Goal: Transaction & Acquisition: Purchase product/service

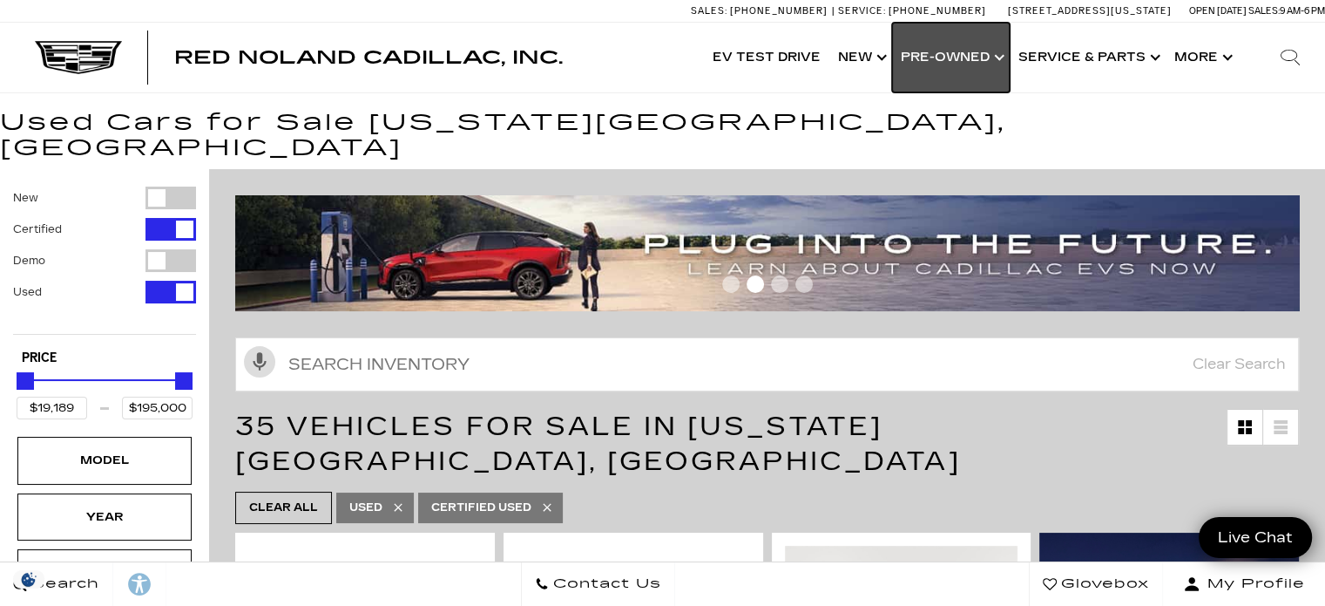
click at [965, 71] on link "Show Pre-Owned" at bounding box center [951, 58] width 118 height 70
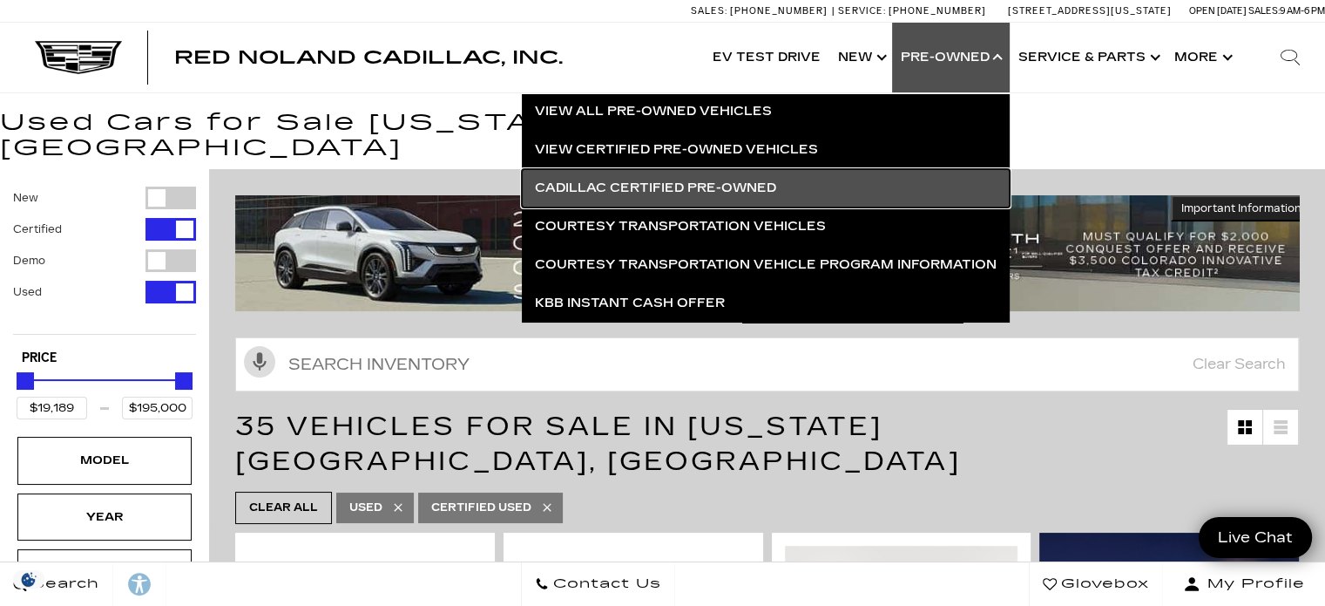
click at [565, 192] on link "Cadillac Certified Pre-Owned" at bounding box center [766, 188] width 488 height 38
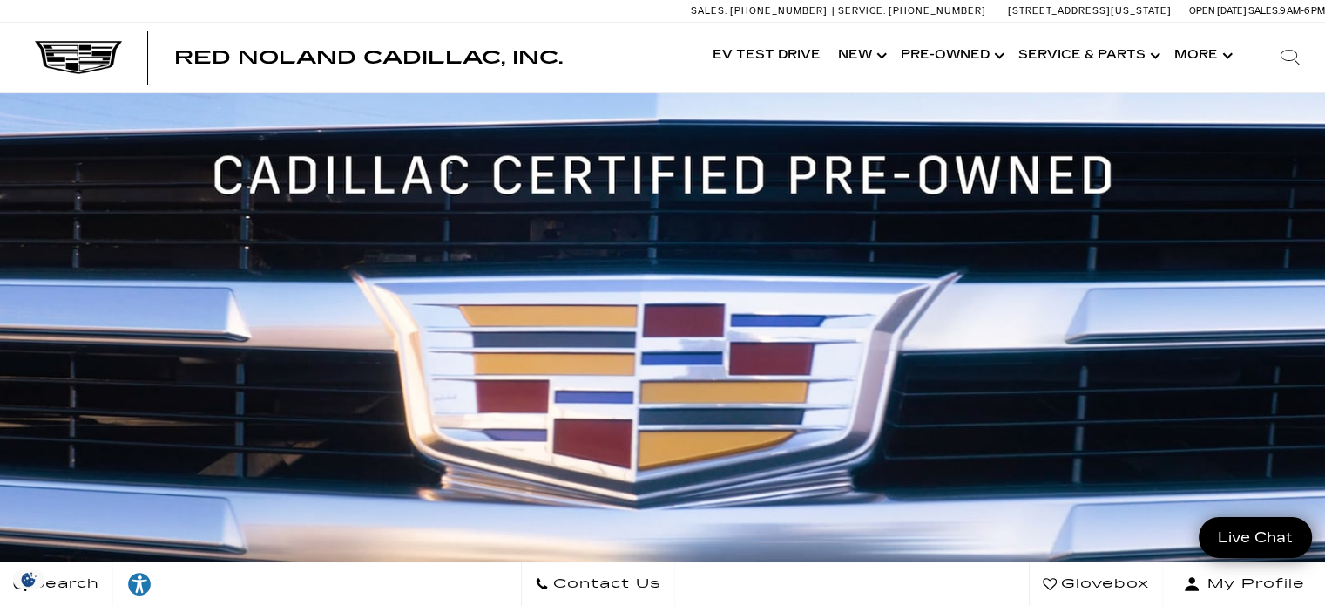
click at [0, 180] on div "Cadillac Certified Pre-Owned Vehicles" at bounding box center [662, 377] width 1325 height 568
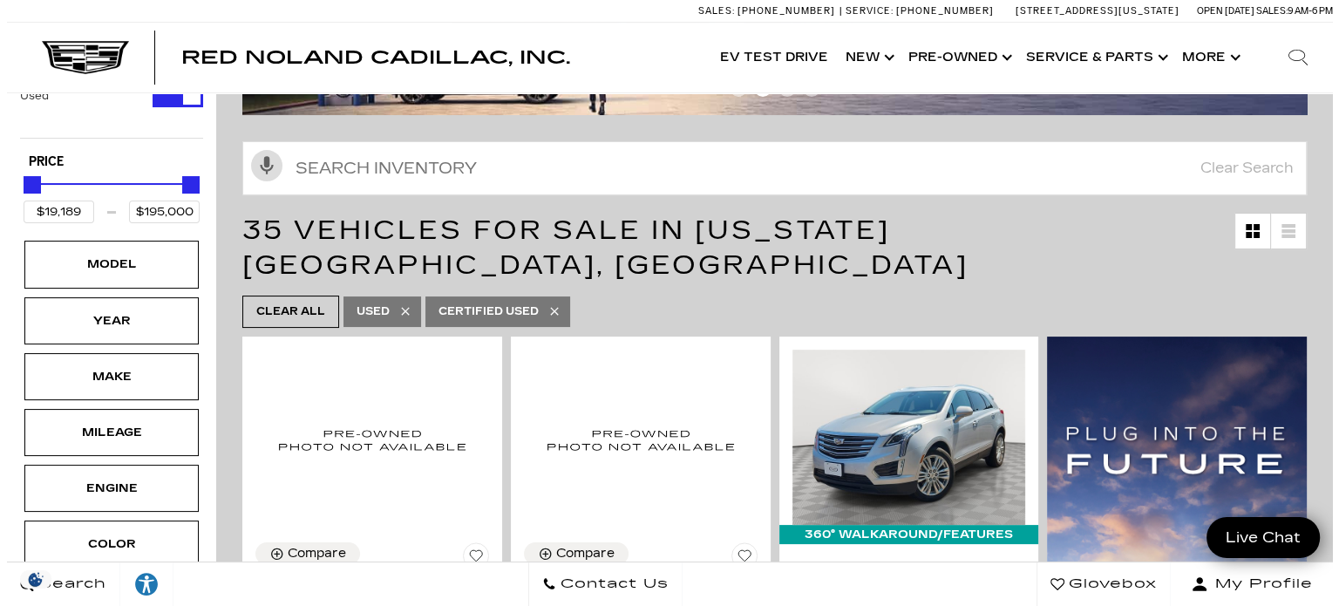
scroll to position [202, 0]
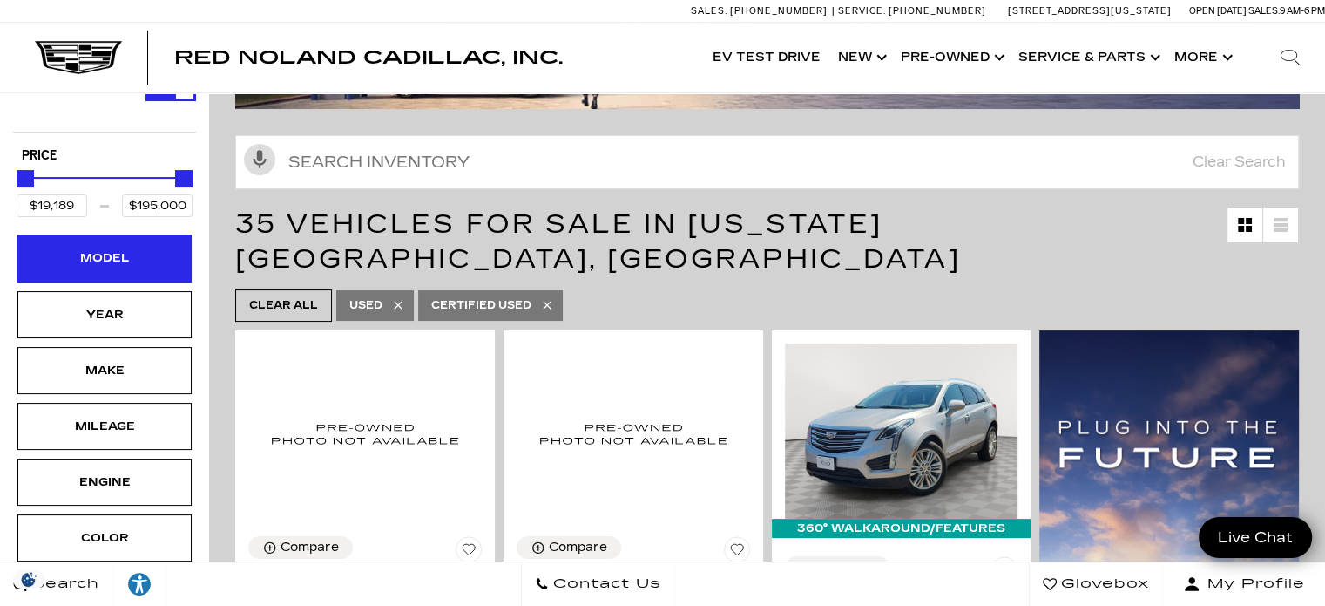
click at [82, 248] on div "Model" at bounding box center [104, 257] width 87 height 19
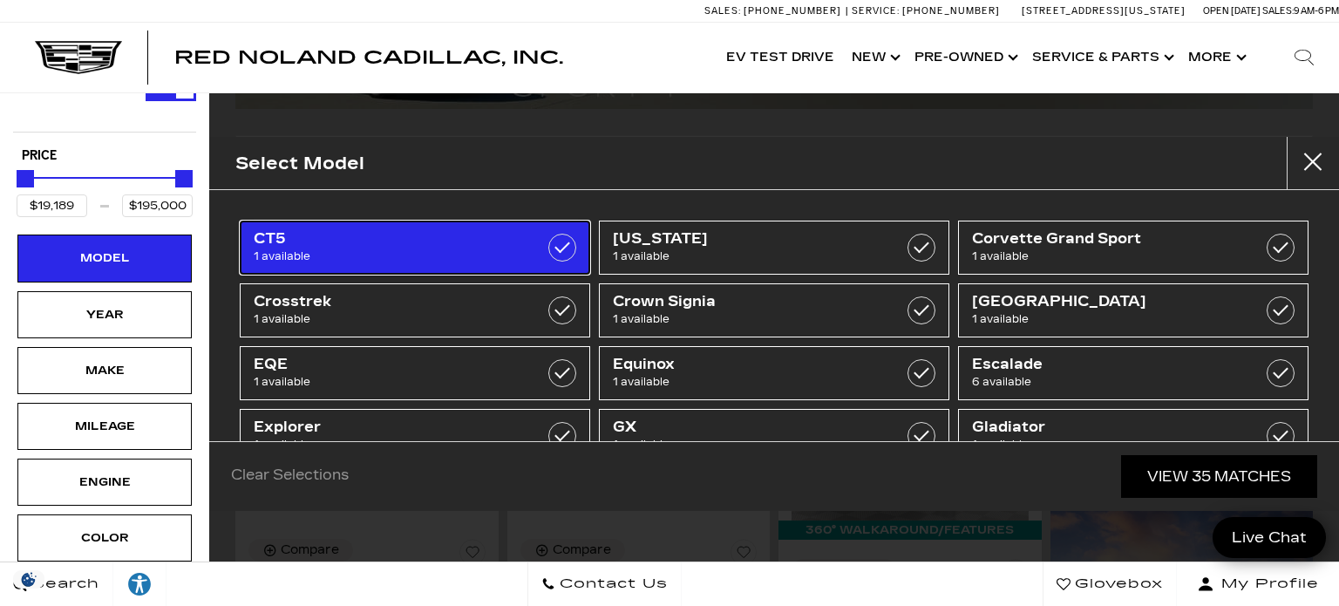
click at [282, 245] on span "CT5" at bounding box center [391, 238] width 275 height 17
type input "$48,189"
checkbox input "true"
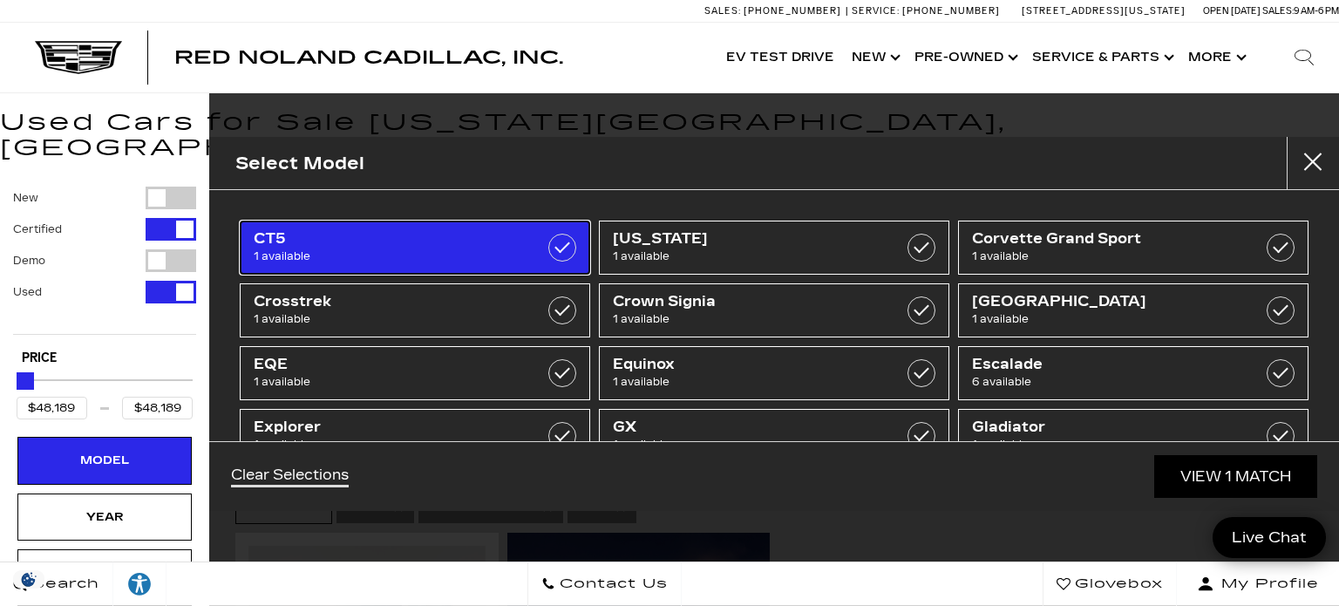
click at [240, 220] on link "CT5 1 available" at bounding box center [415, 247] width 350 height 54
type input "$19,189"
type input "$195,000"
checkbox input "false"
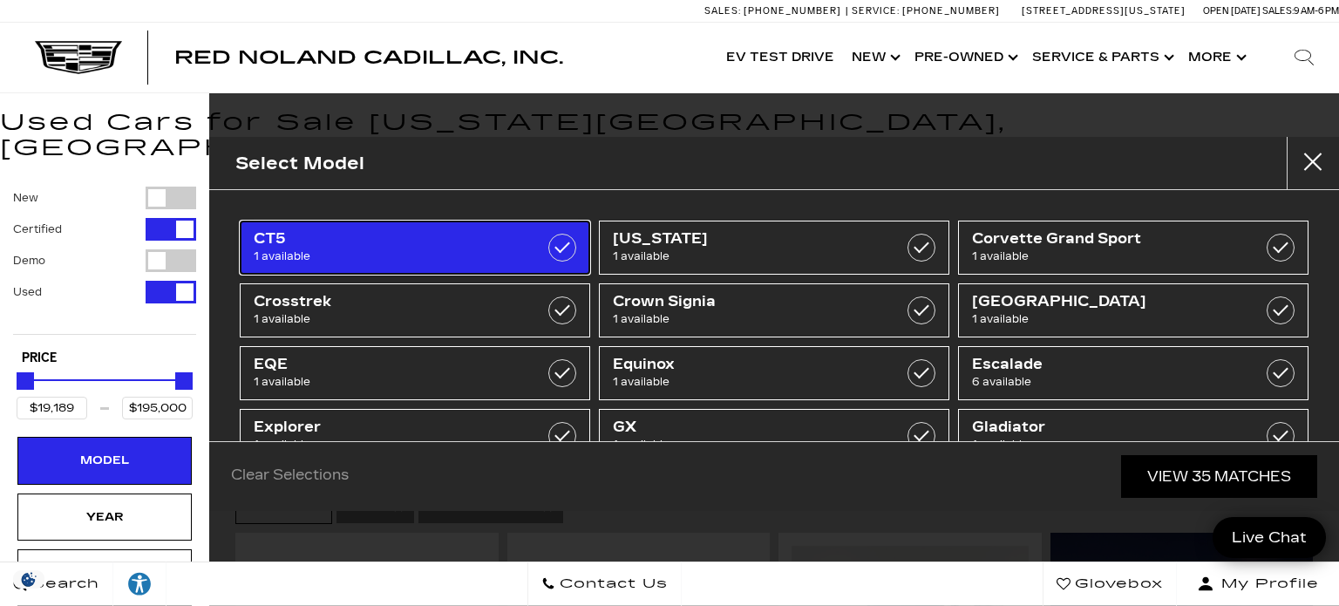
click at [314, 240] on span "CT5" at bounding box center [391, 238] width 275 height 17
type input "$48,189"
checkbox input "true"
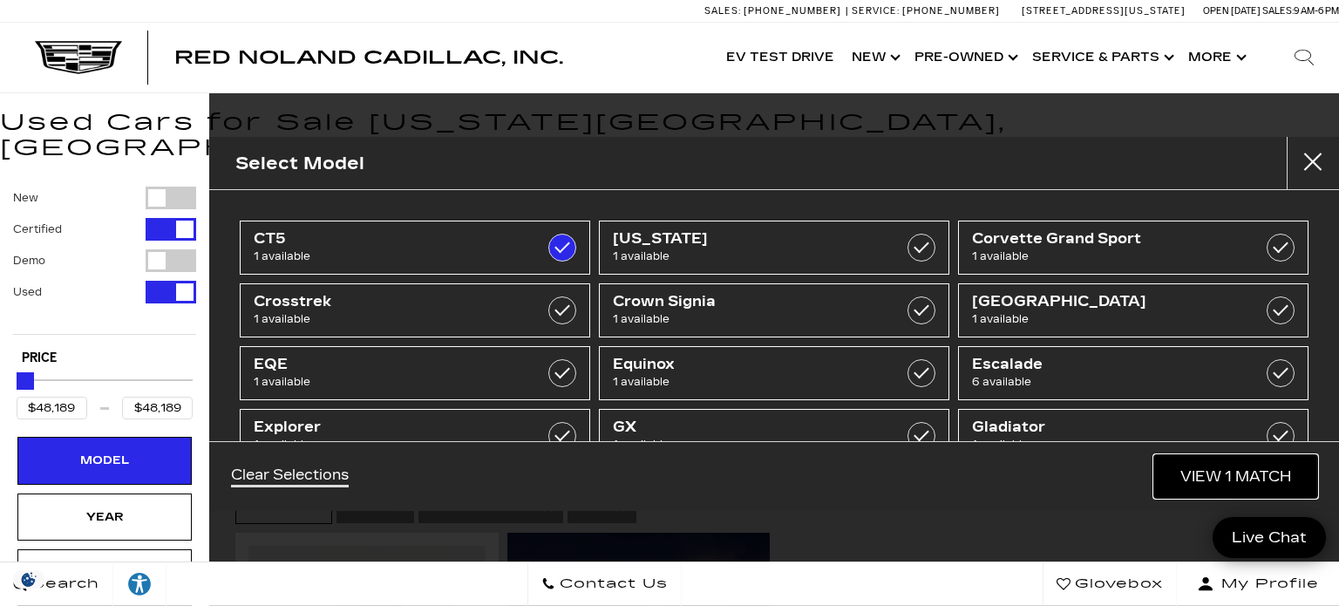
click at [1186, 483] on link "View 1 Match" at bounding box center [1235, 476] width 163 height 43
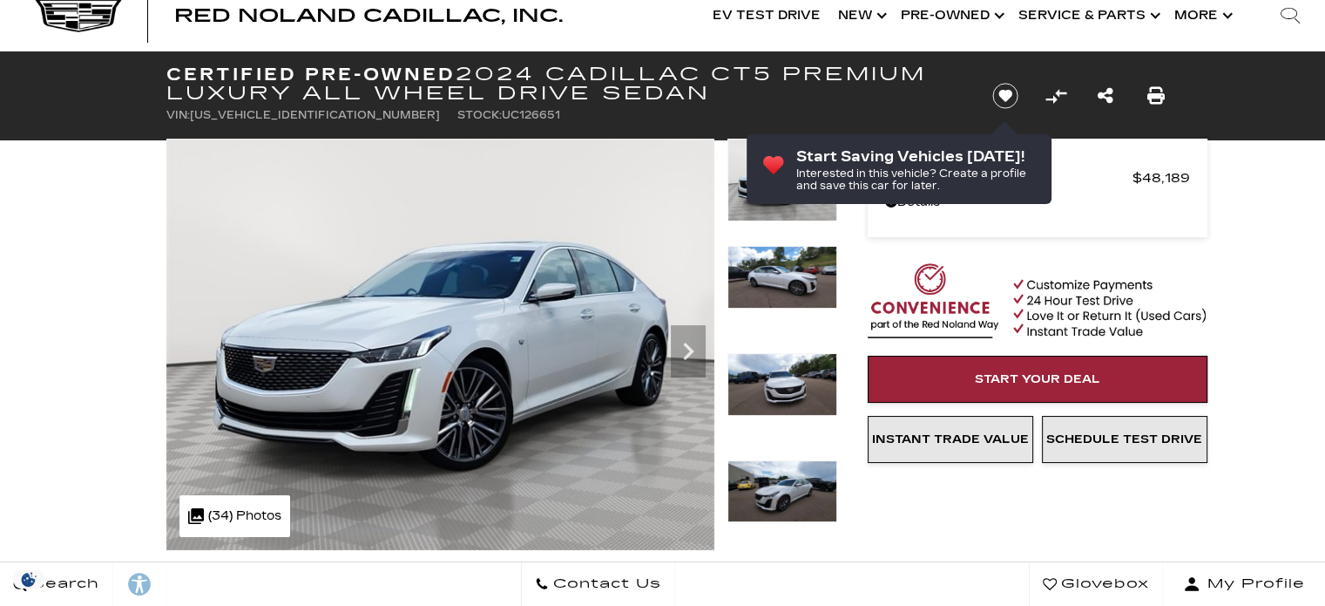
click at [769, 365] on img at bounding box center [783, 384] width 110 height 63
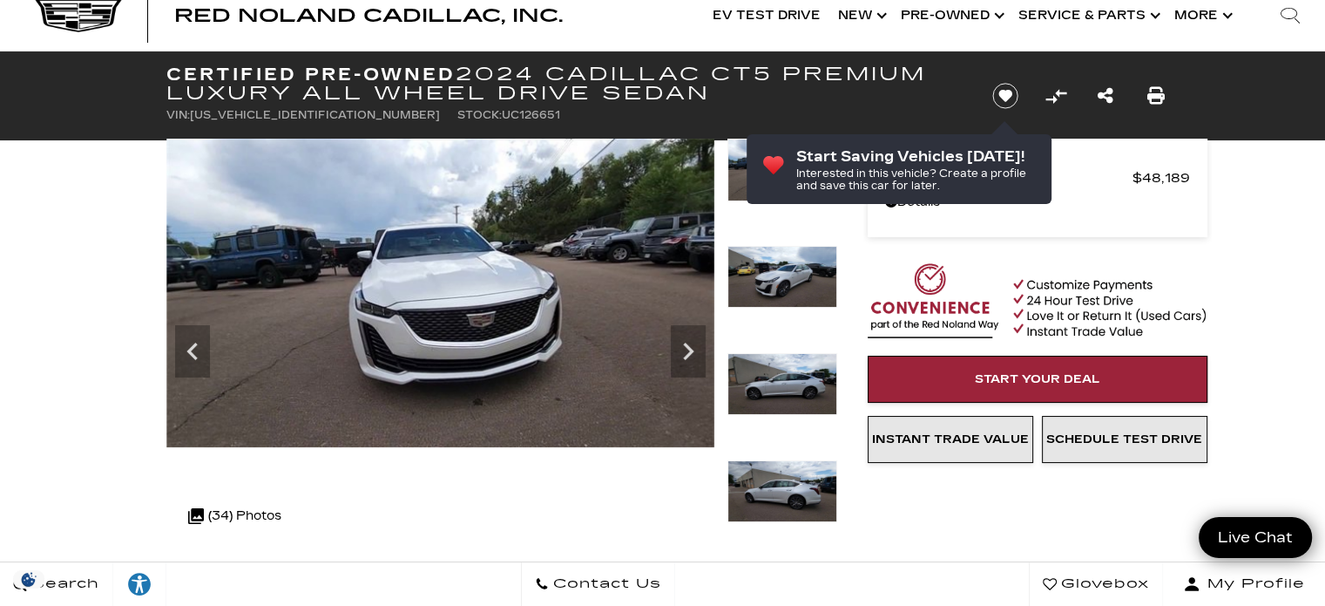
click at [687, 355] on icon "Next" at bounding box center [688, 350] width 10 height 17
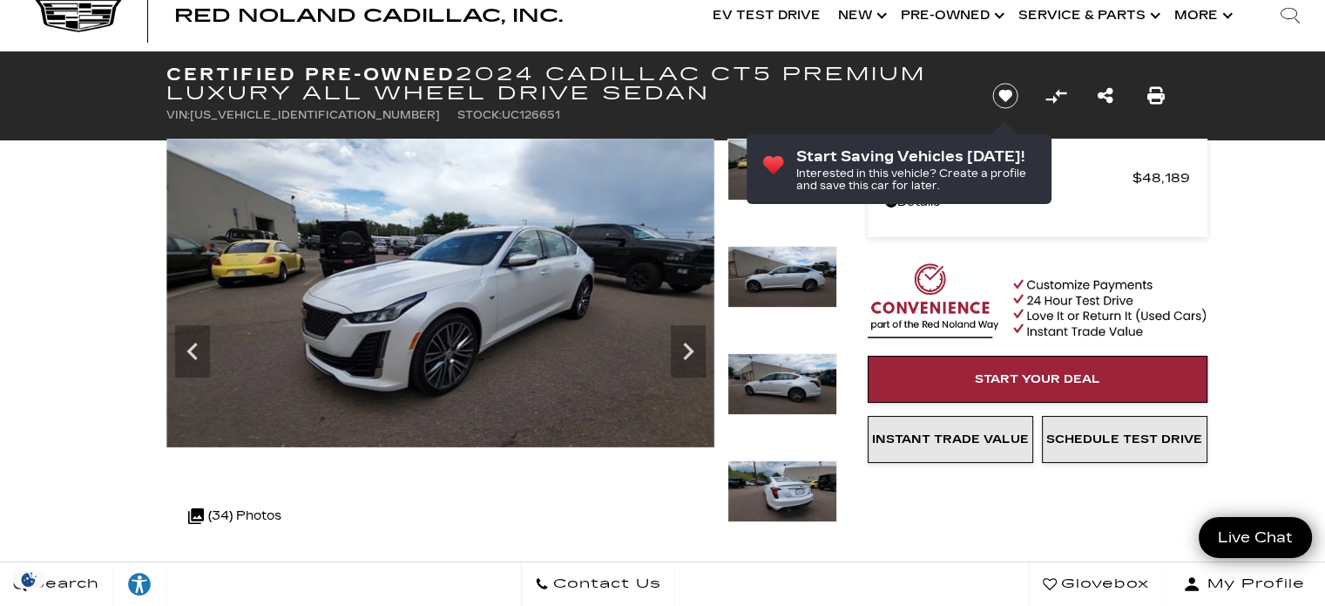
click at [694, 365] on icon "Next" at bounding box center [688, 351] width 35 height 35
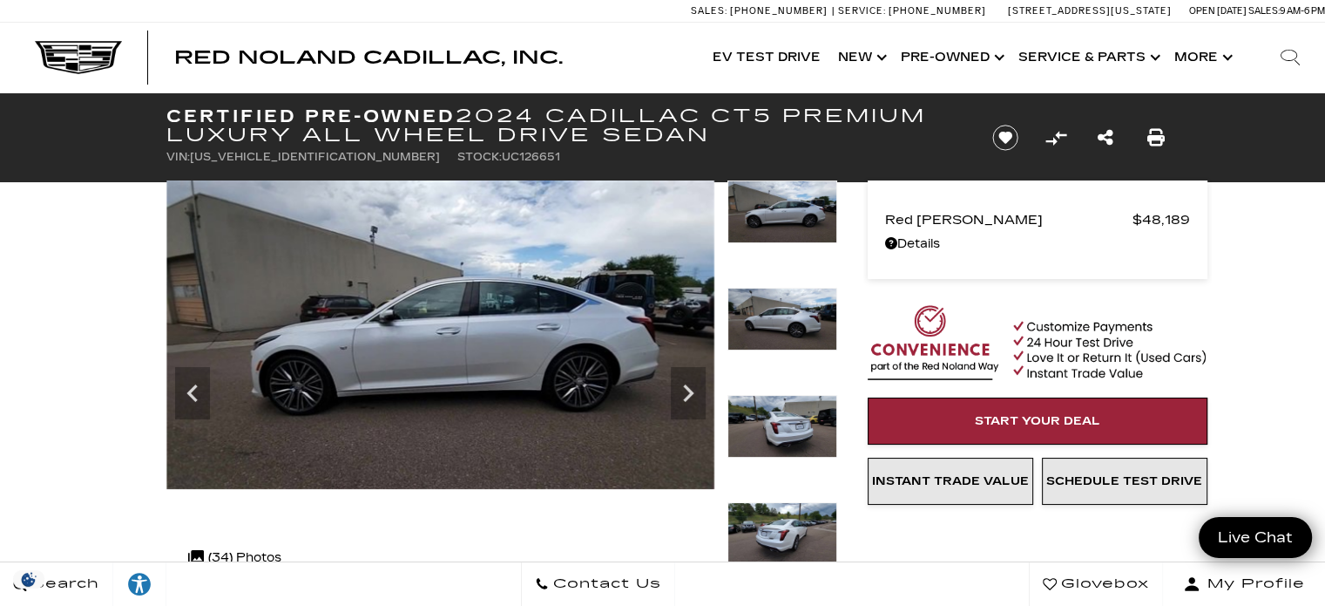
click at [688, 395] on icon "Next" at bounding box center [688, 392] width 10 height 17
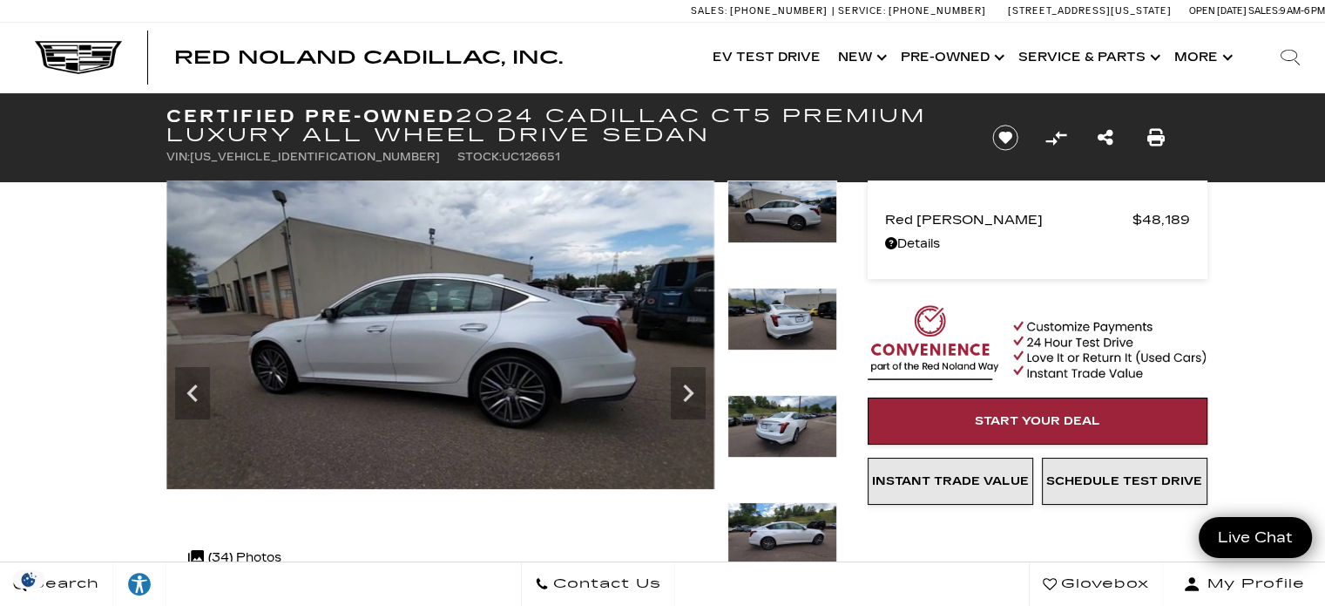
click at [675, 397] on icon "Next" at bounding box center [688, 393] width 35 height 35
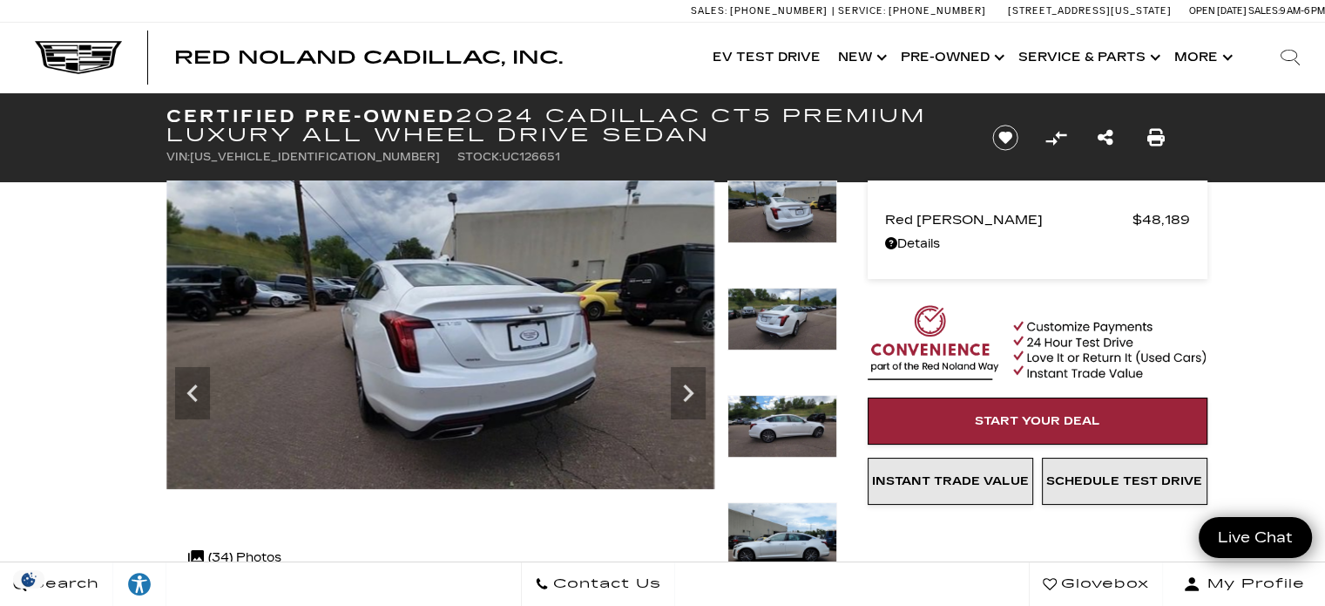
click at [677, 387] on icon "Next" at bounding box center [688, 393] width 35 height 35
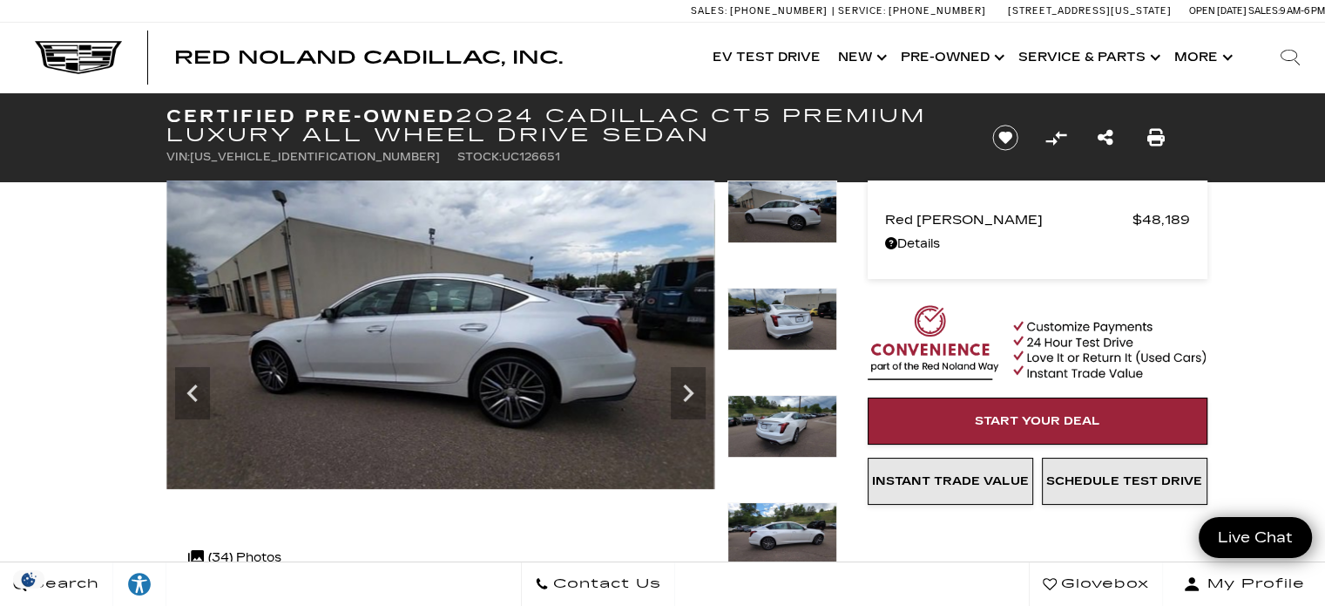
click at [680, 390] on icon "Next" at bounding box center [688, 393] width 35 height 35
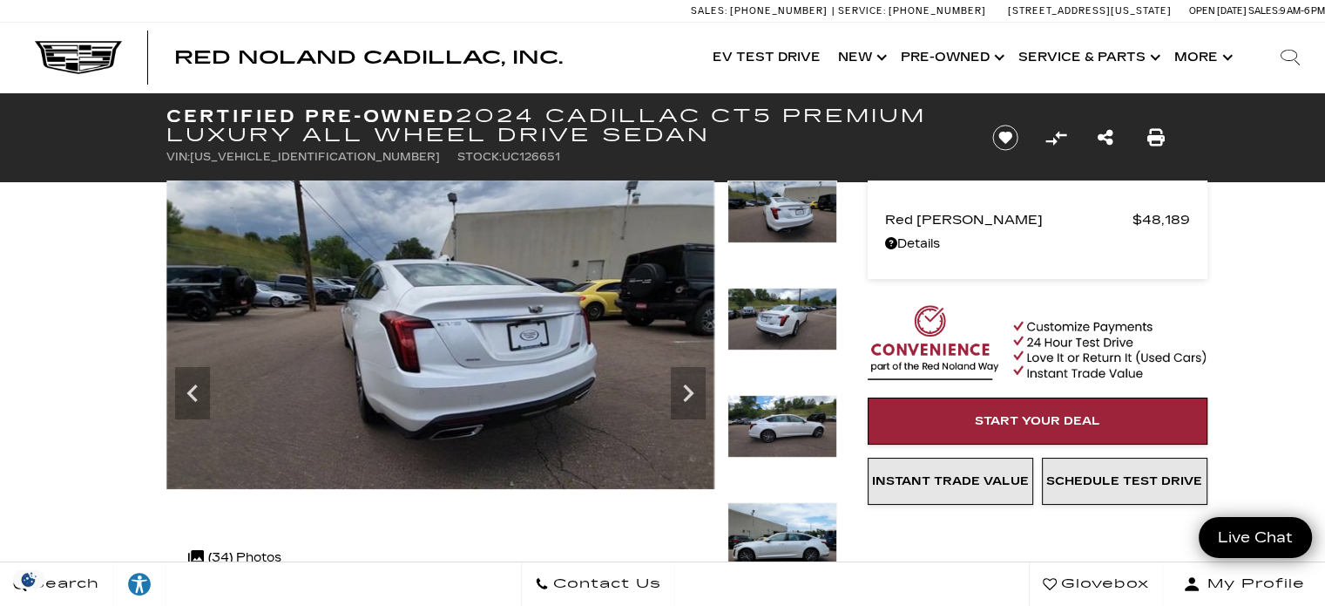
click at [688, 391] on icon "Next" at bounding box center [688, 392] width 10 height 17
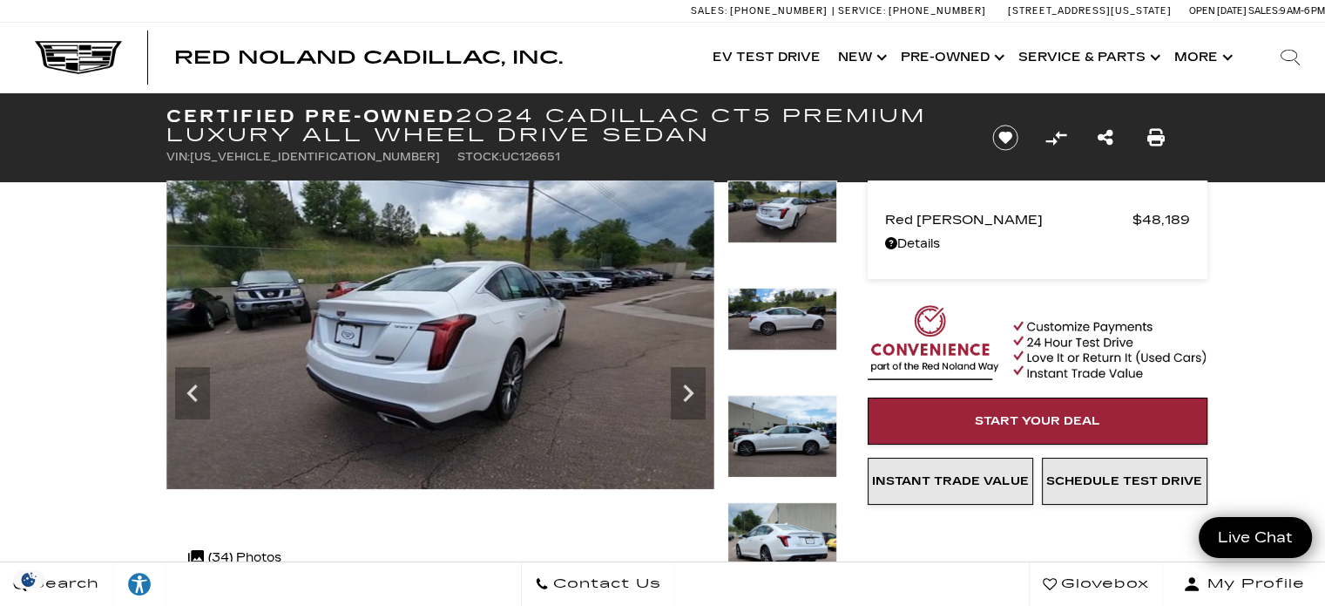
click at [688, 399] on icon "Next" at bounding box center [688, 393] width 35 height 35
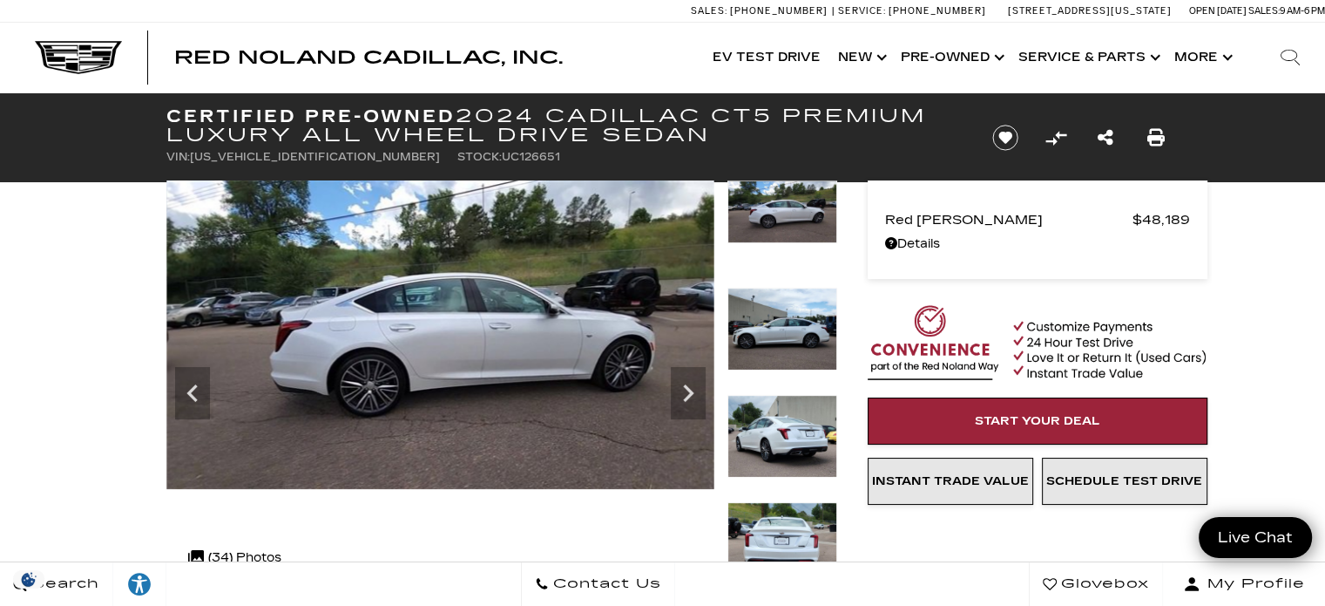
click at [695, 396] on icon "Next" at bounding box center [688, 393] width 35 height 35
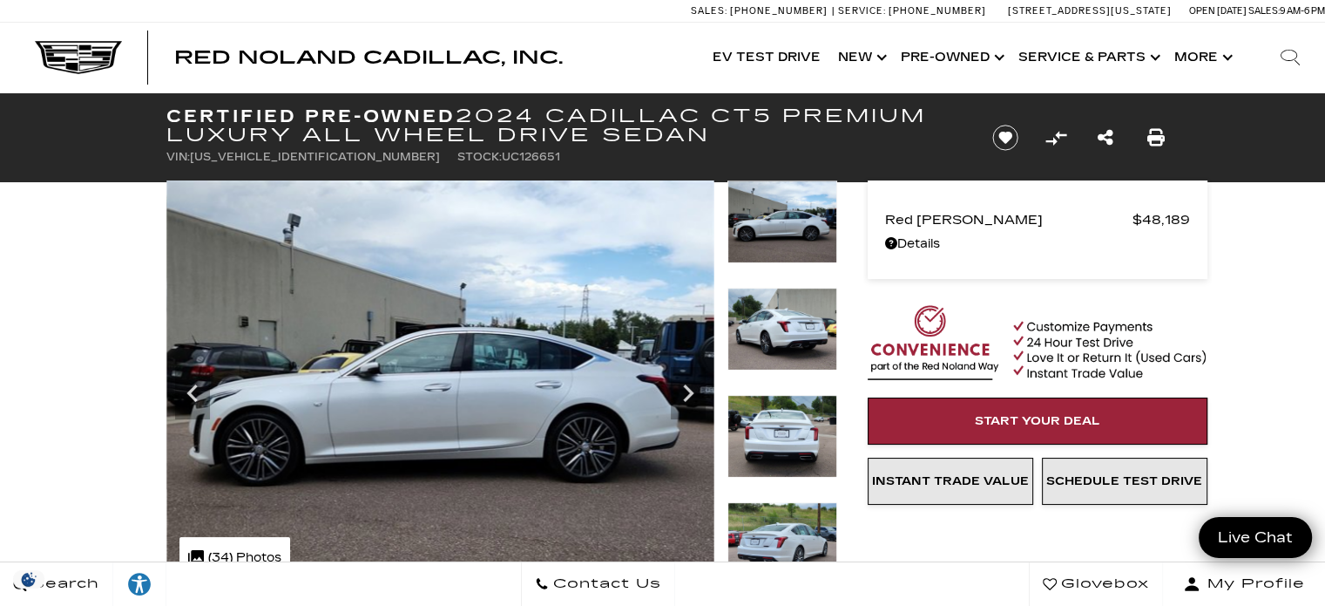
click at [689, 390] on icon "Next" at bounding box center [688, 392] width 10 height 17
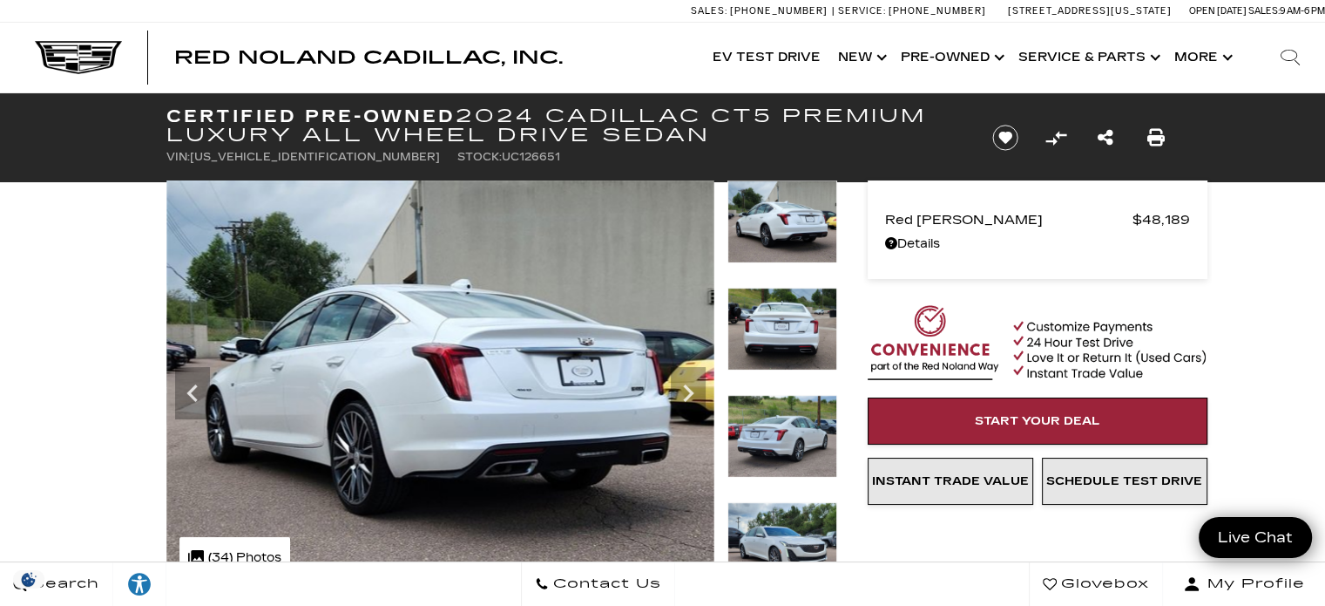
click at [687, 392] on icon "Next" at bounding box center [688, 393] width 35 height 35
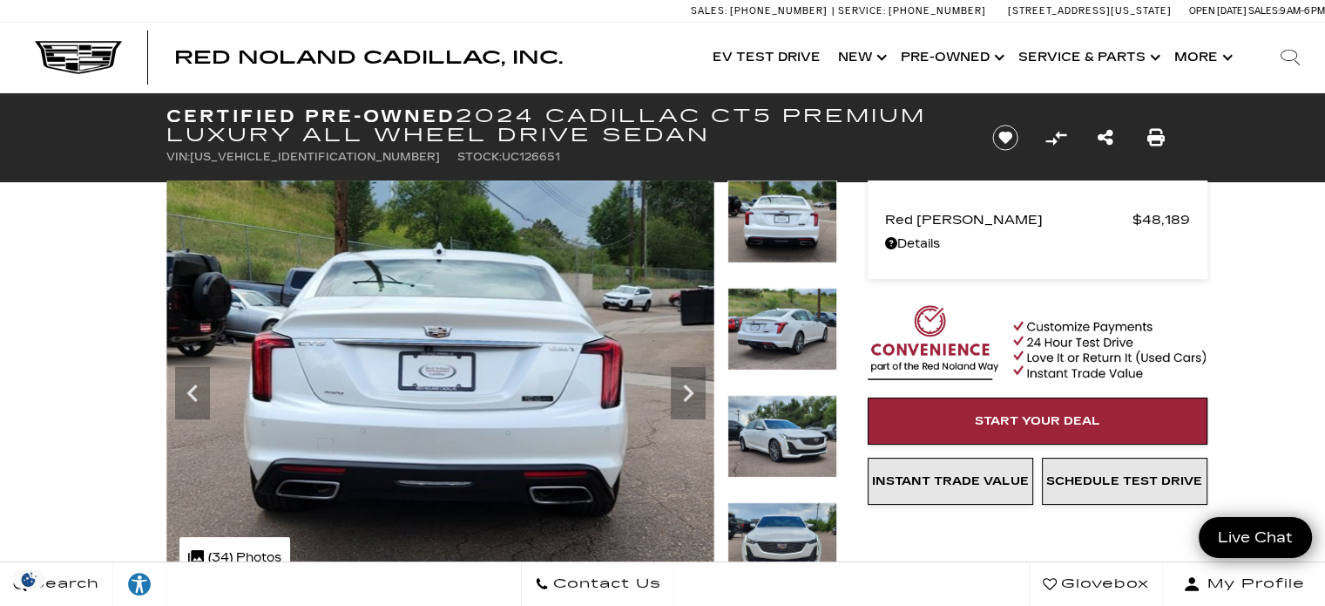
click at [688, 395] on icon "Next" at bounding box center [688, 392] width 10 height 17
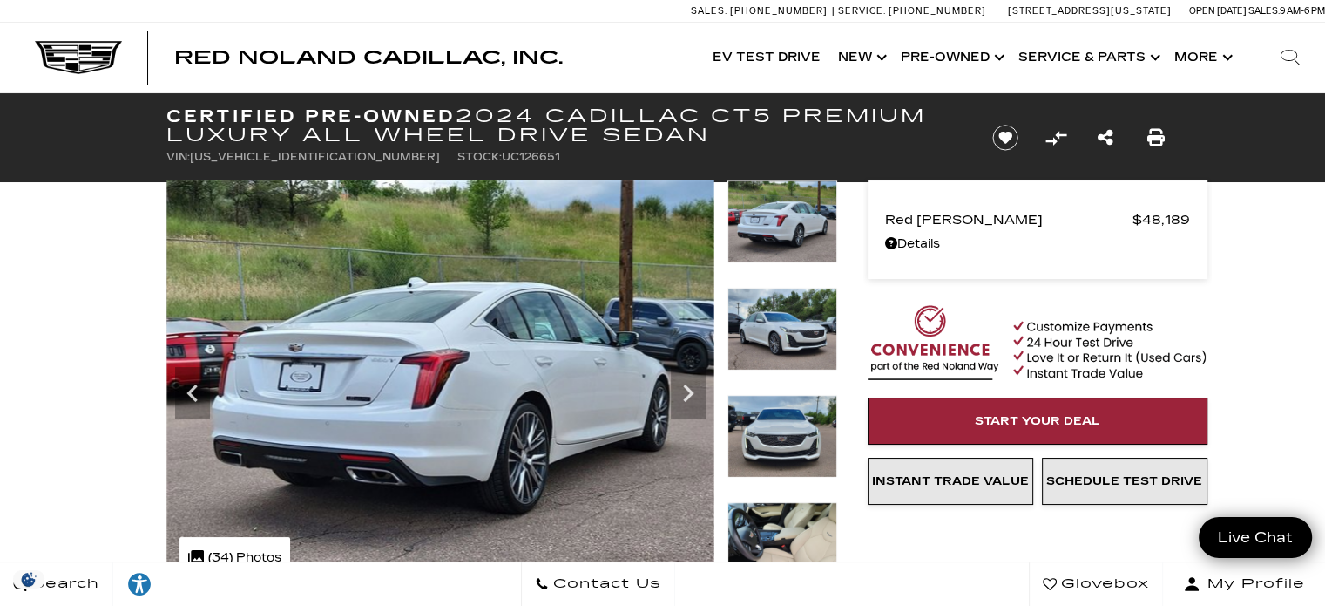
click at [698, 388] on icon "Next" at bounding box center [688, 393] width 35 height 35
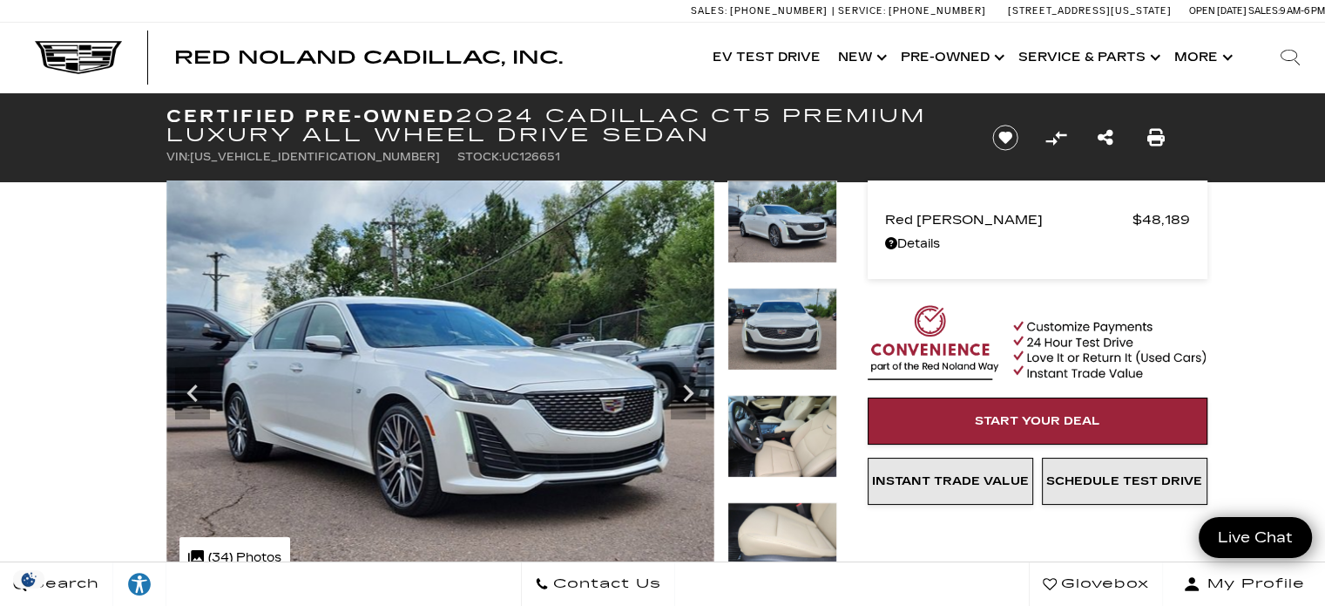
click at [687, 397] on icon "Next" at bounding box center [688, 392] width 10 height 17
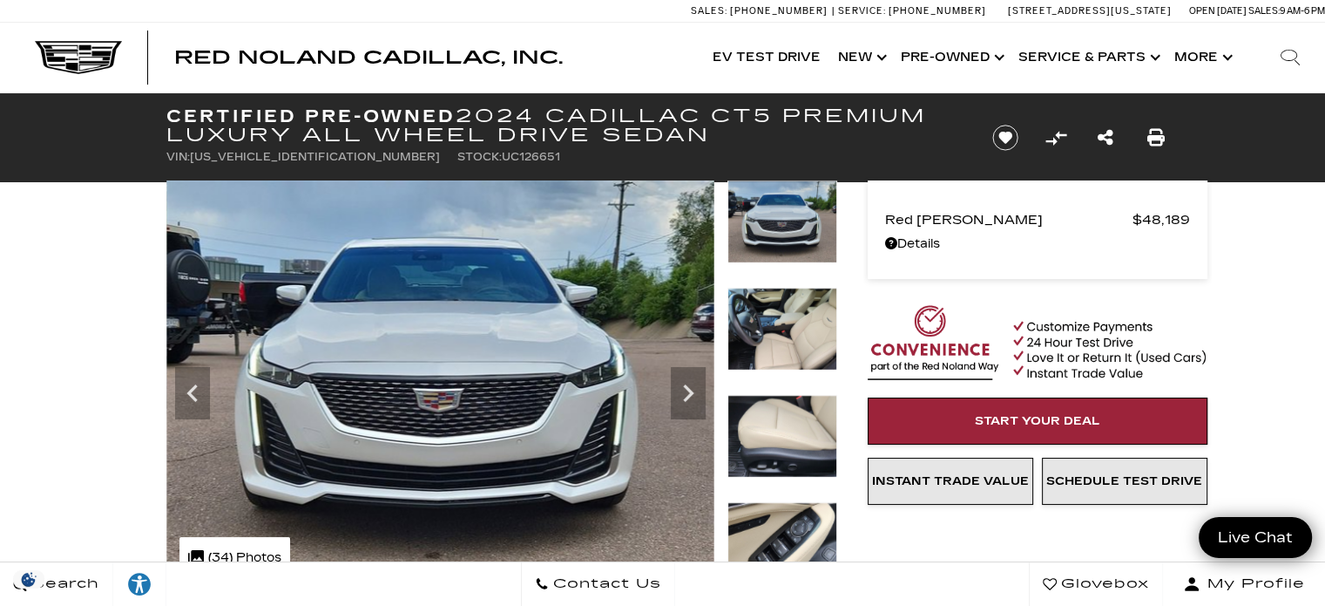
click at [693, 390] on icon "Next" at bounding box center [688, 393] width 35 height 35
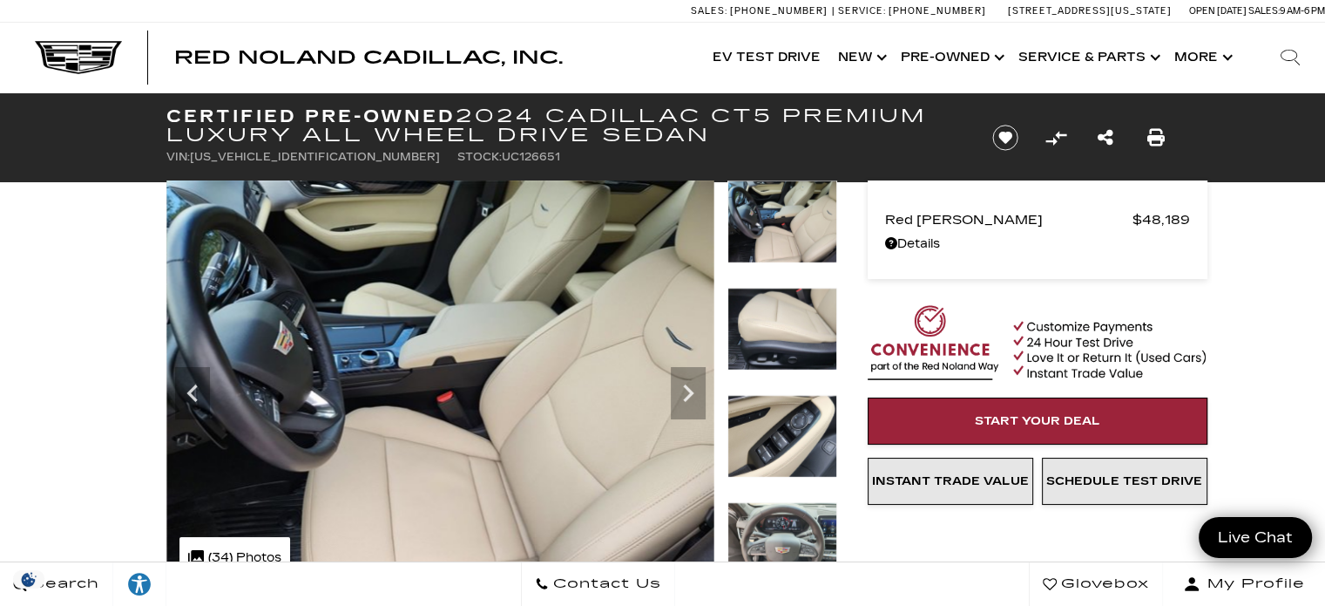
click at [696, 392] on icon "Next" at bounding box center [688, 393] width 35 height 35
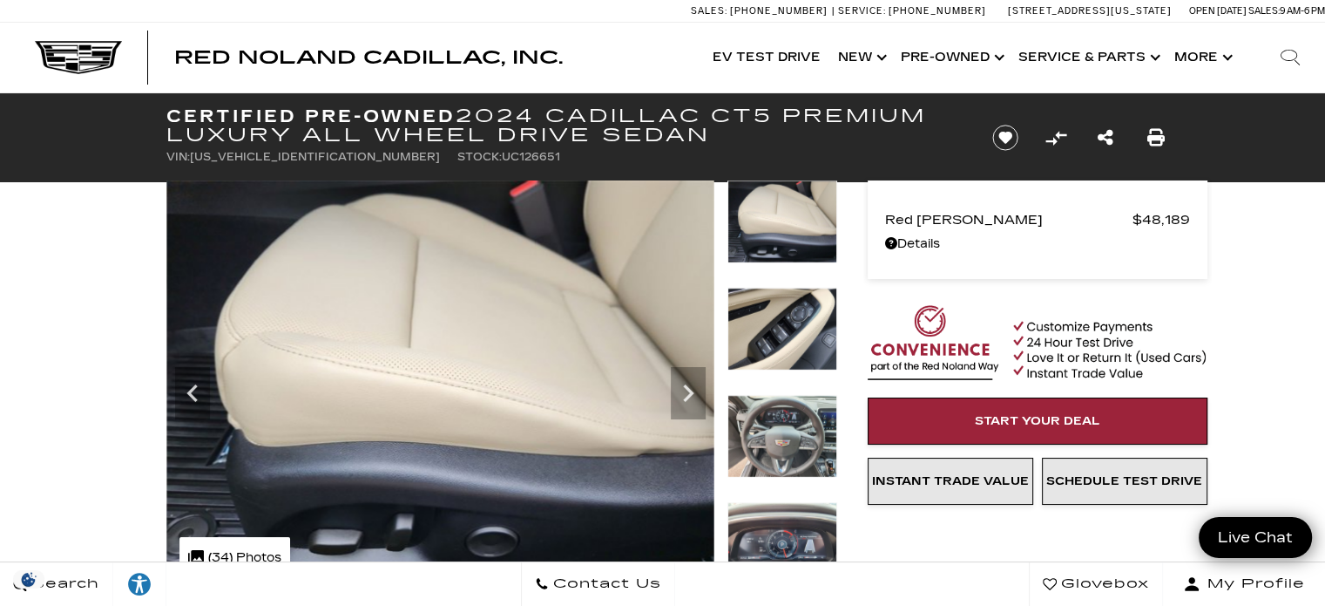
click at [674, 386] on icon "Next" at bounding box center [688, 393] width 35 height 35
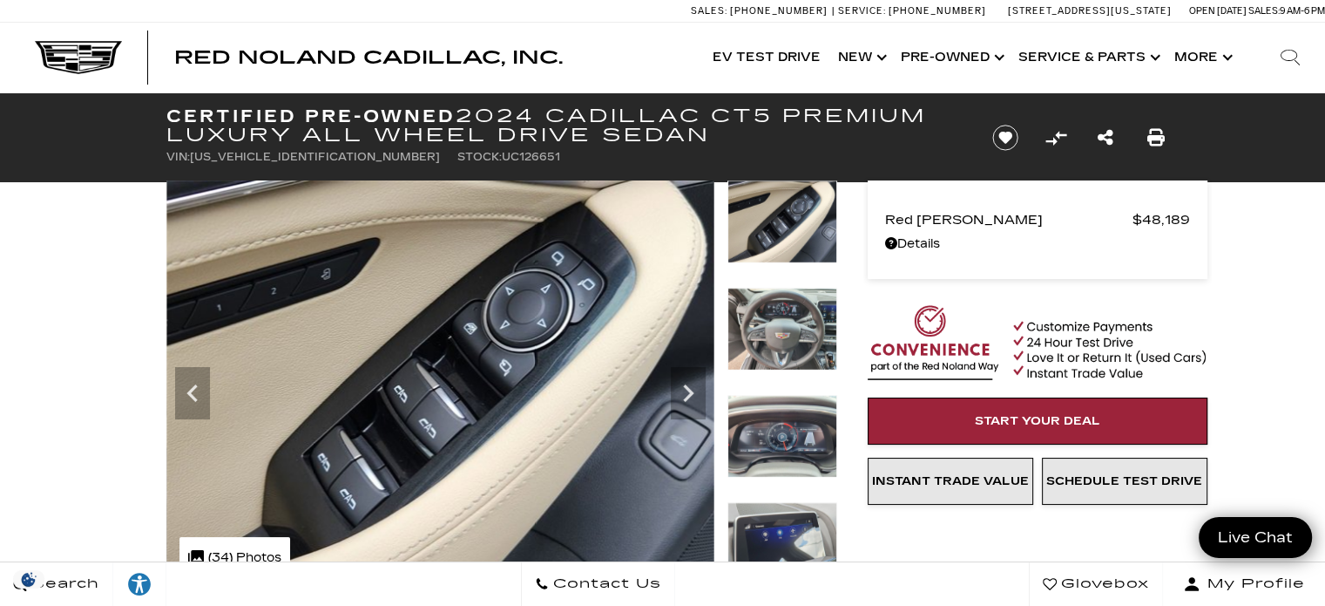
click at [194, 395] on icon "Previous" at bounding box center [192, 393] width 35 height 35
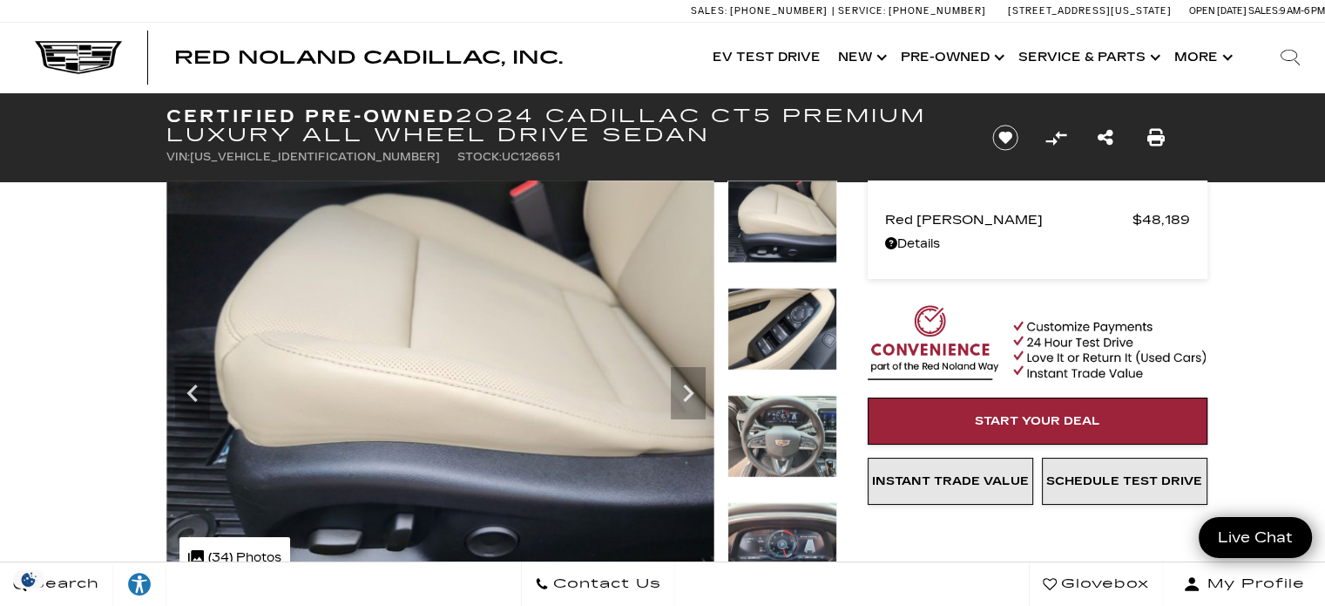
click at [199, 398] on icon "Previous" at bounding box center [192, 393] width 35 height 35
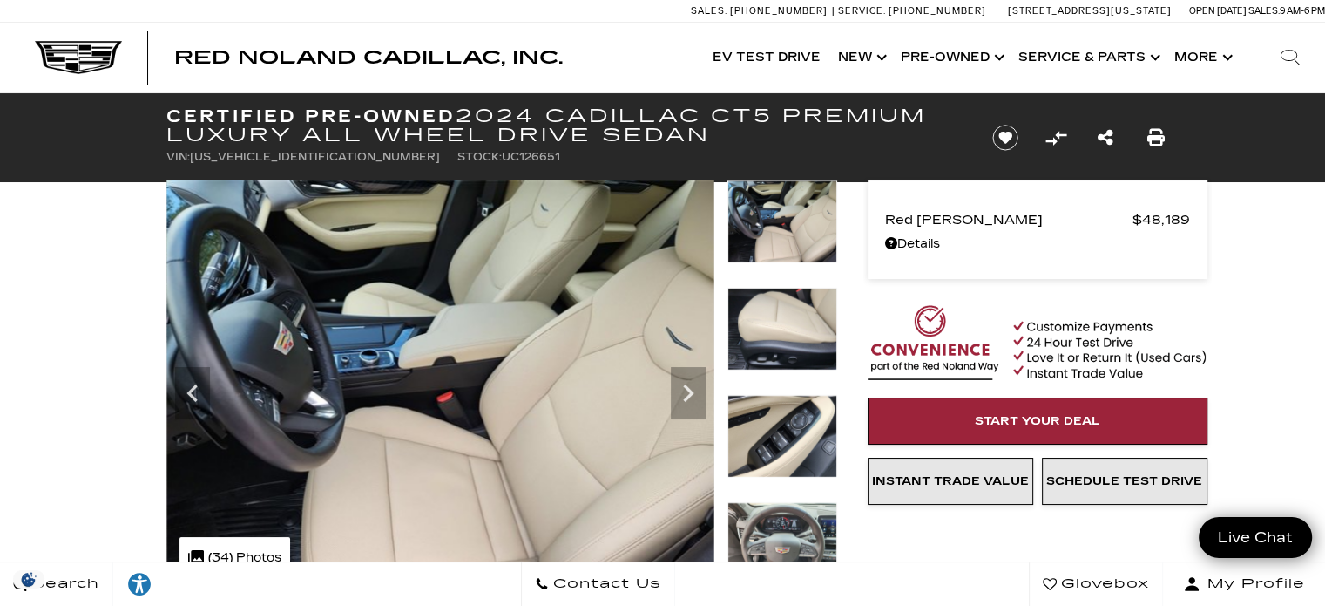
click at [201, 402] on icon "Previous" at bounding box center [192, 393] width 35 height 35
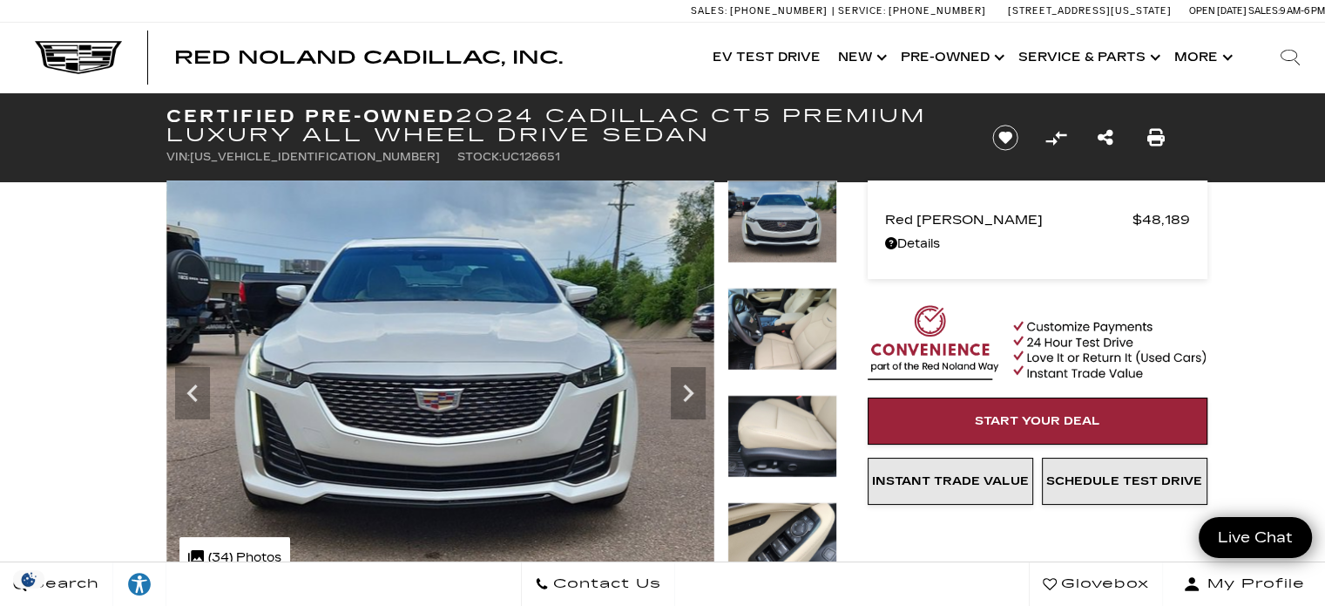
click at [681, 383] on icon "Next" at bounding box center [688, 393] width 35 height 35
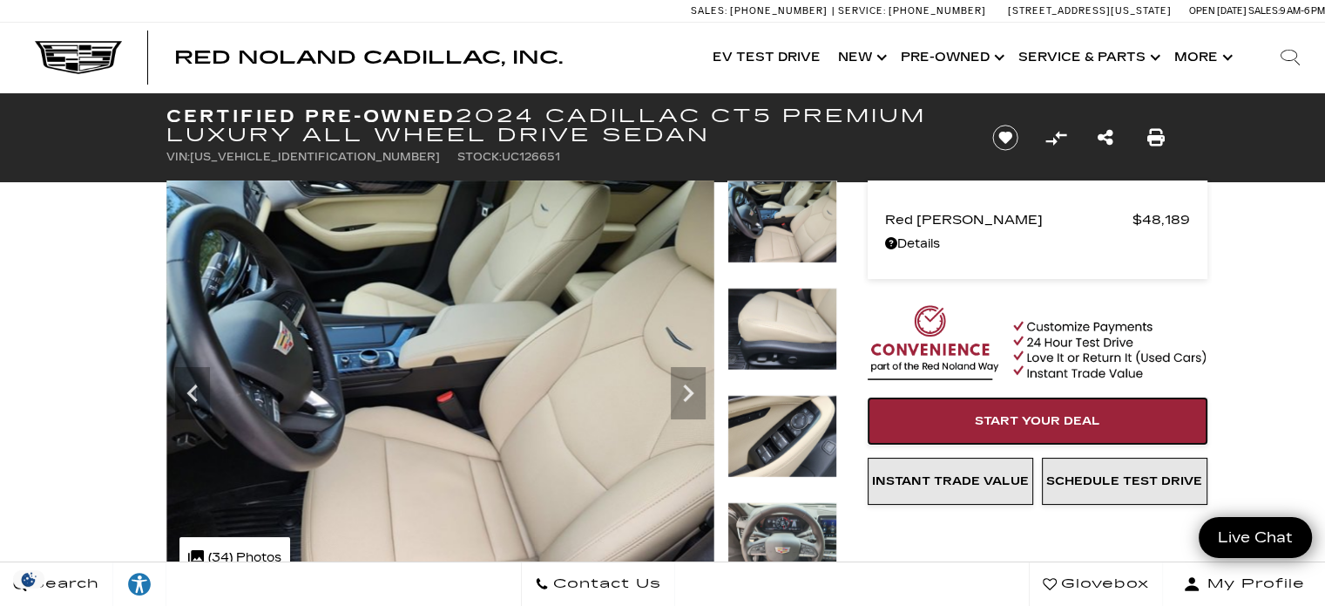
click at [868, 415] on link "Start Your Deal" at bounding box center [1038, 420] width 340 height 47
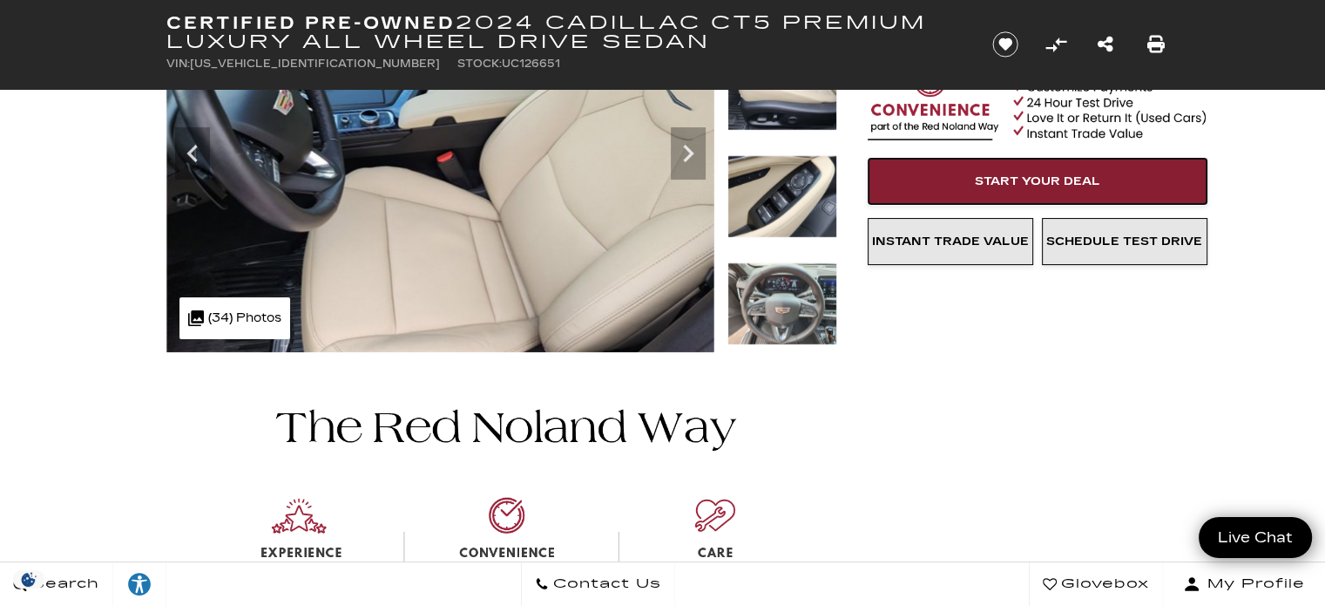
scroll to position [241, 0]
